Goal: Information Seeking & Learning: Learn about a topic

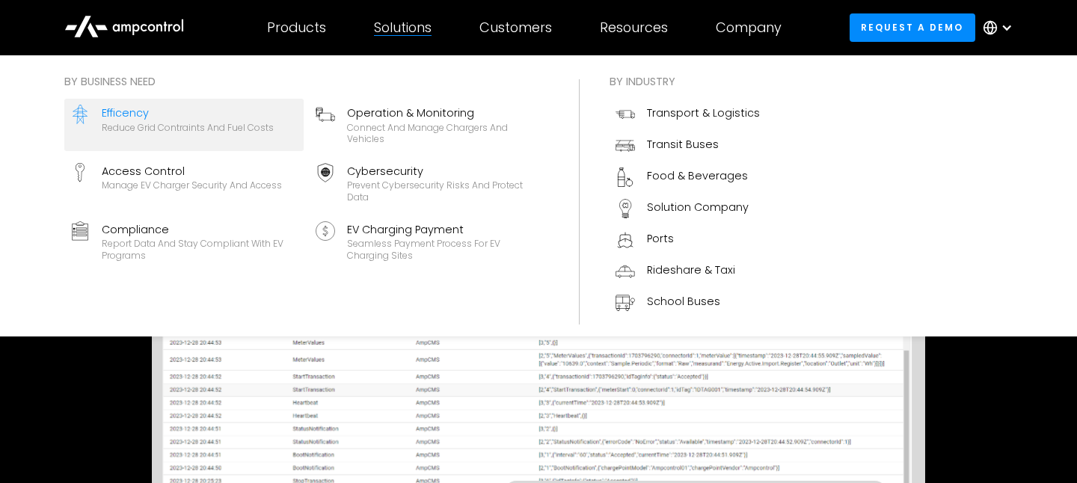
click at [160, 115] on div "Efficency" at bounding box center [188, 113] width 172 height 16
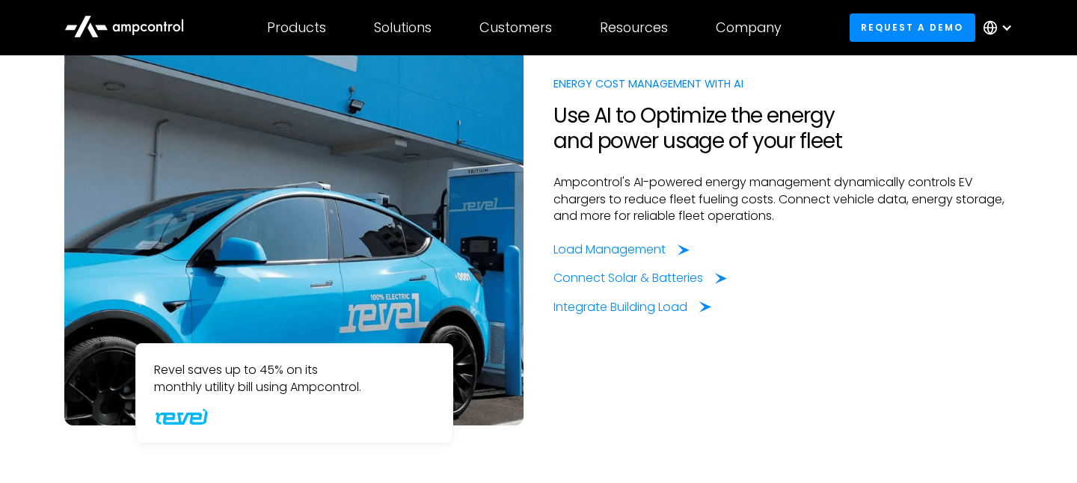
scroll to position [1249, 0]
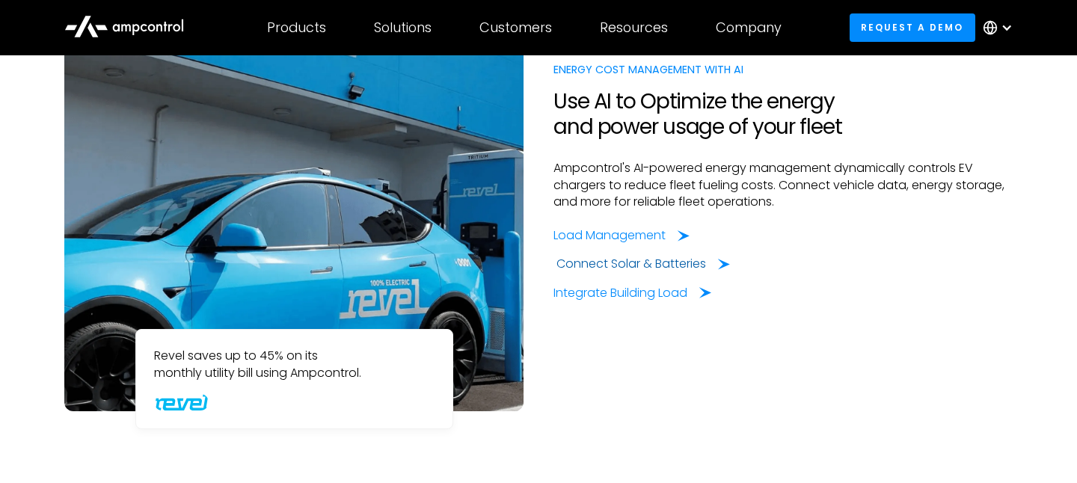
click at [596, 263] on div "Connect Solar & Batteries" at bounding box center [632, 264] width 150 height 16
